Goal: Task Accomplishment & Management: Manage account settings

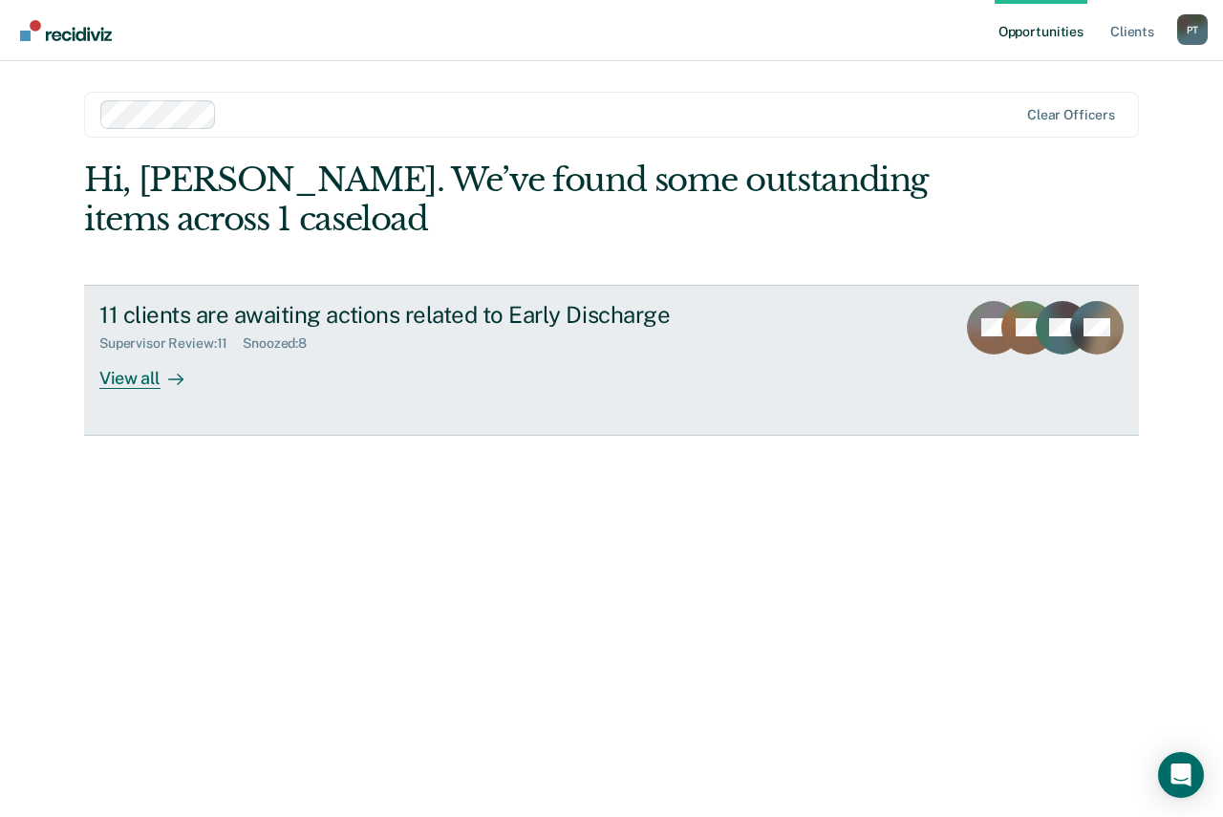
click at [155, 380] on div "View all" at bounding box center [152, 370] width 107 height 37
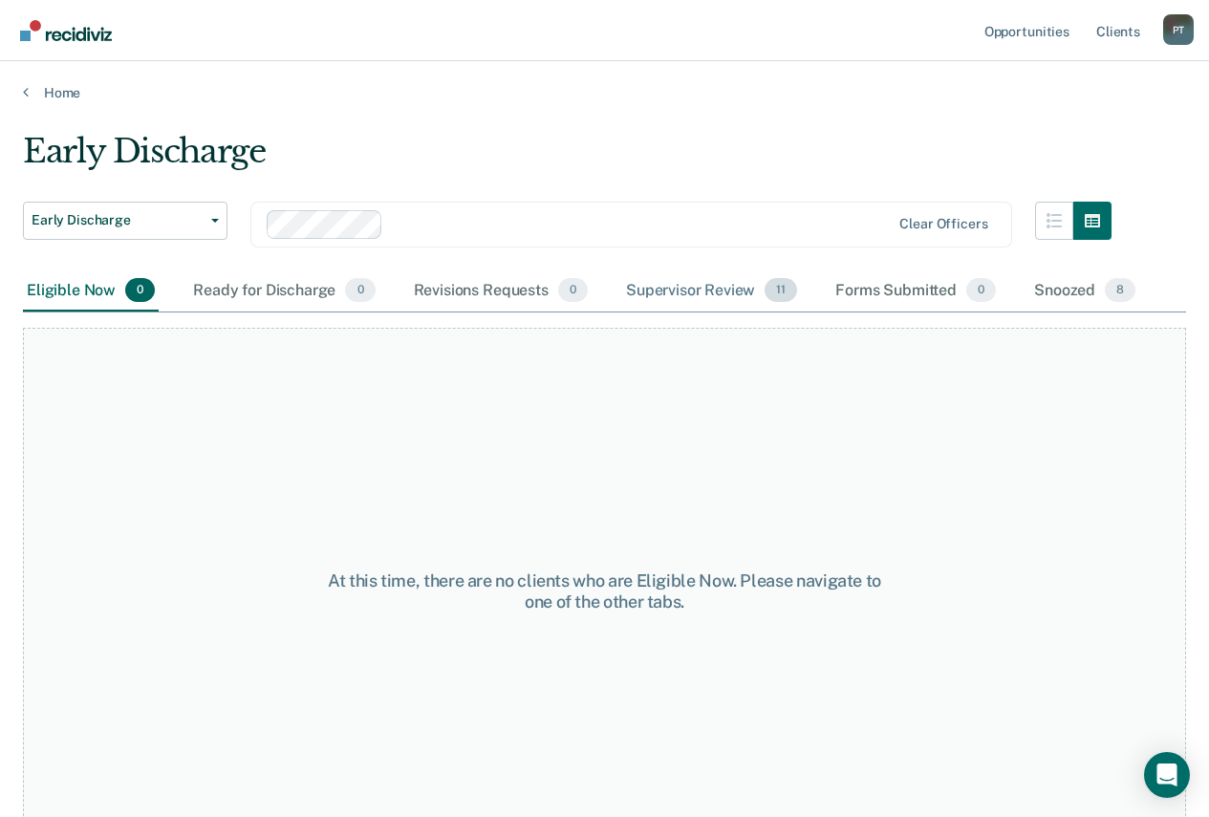
click at [685, 288] on div "Supervisor Review 11" at bounding box center [711, 291] width 179 height 42
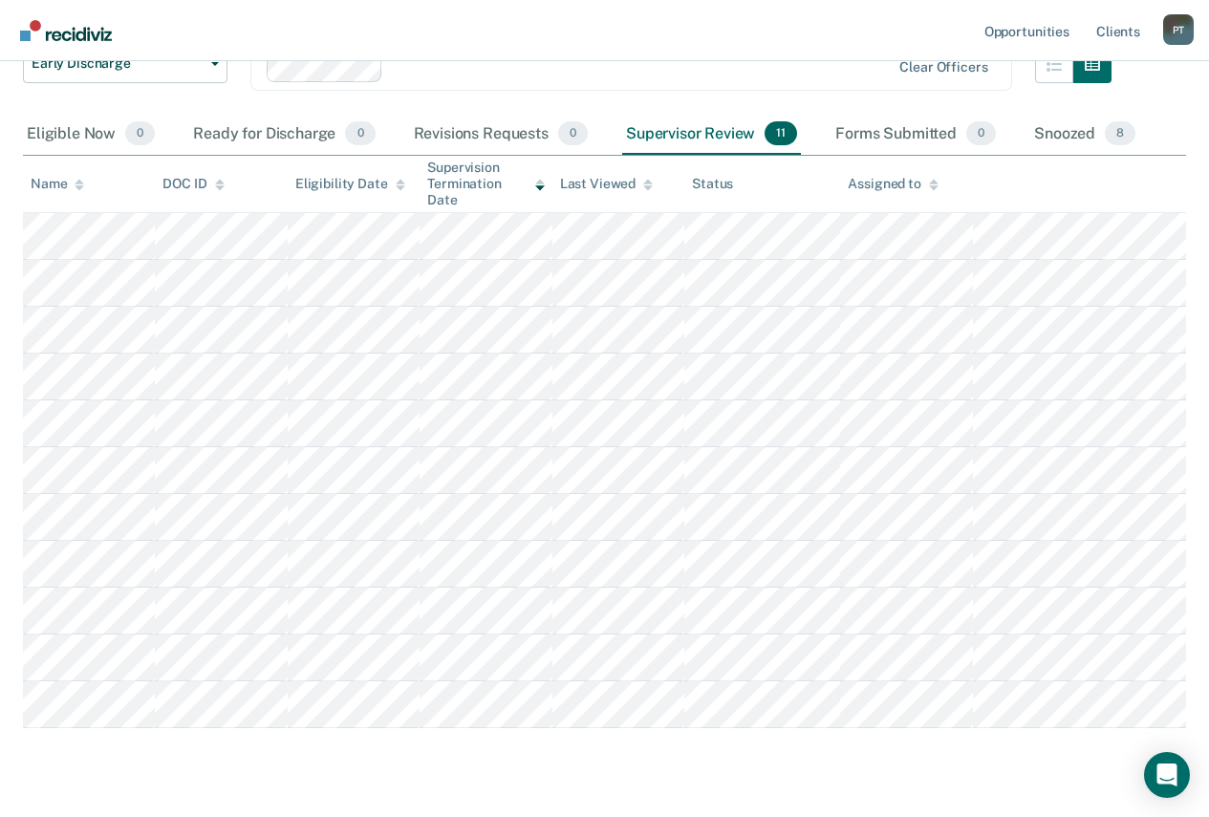
scroll to position [191, 0]
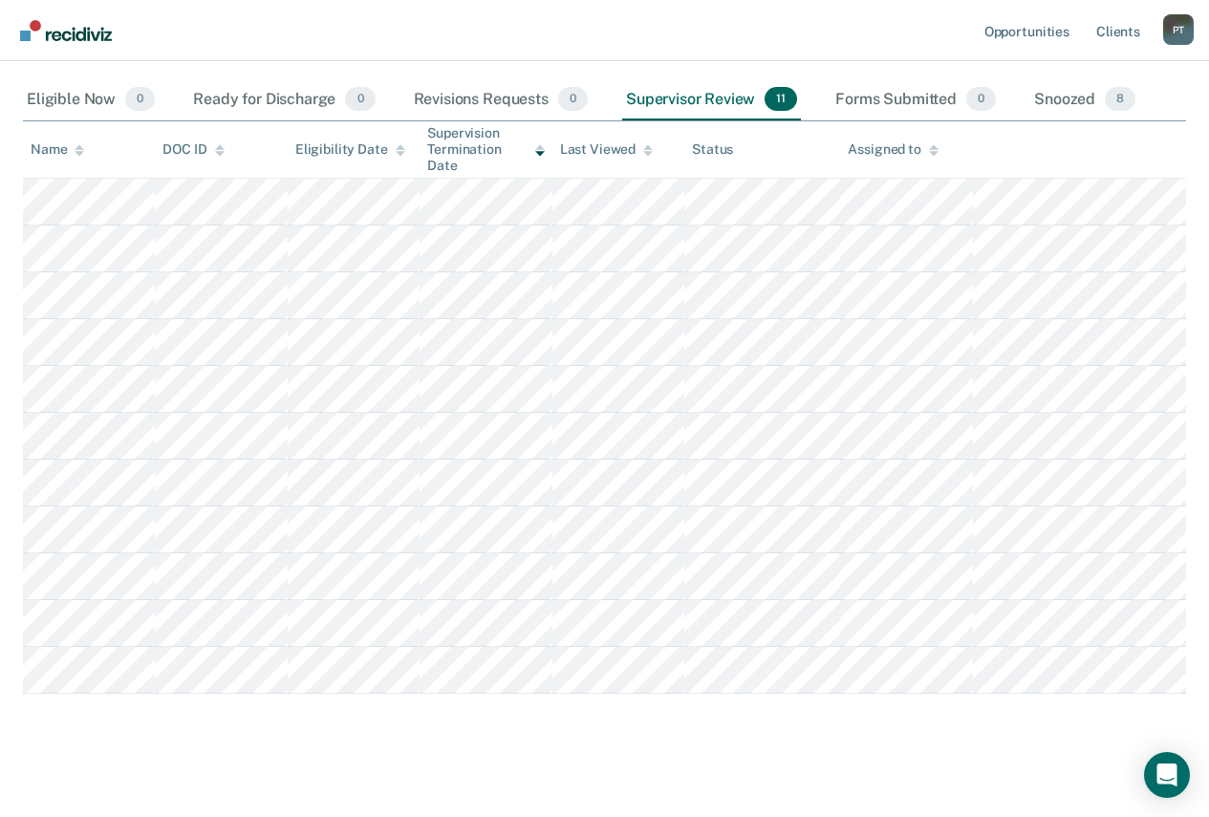
click at [343, 46] on nav "Opportunities Client s [PERSON_NAME] P T Profile How it works Log Out" at bounding box center [604, 30] width 1209 height 61
